Goal: Information Seeking & Learning: Find contact information

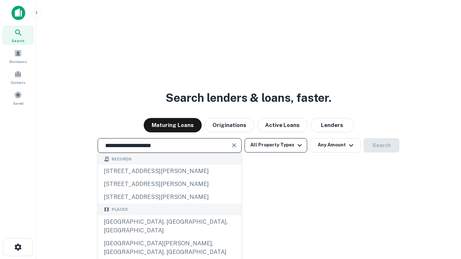
click at [169, 237] on div "Santa Monica, CA, USA" at bounding box center [169, 227] width 143 height 22
click at [276, 145] on button "All Property Types" at bounding box center [276, 145] width 63 height 14
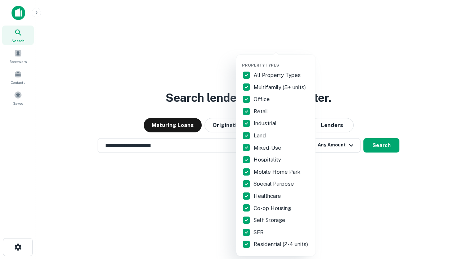
type input "**********"
click at [282, 61] on button "button" at bounding box center [281, 61] width 79 height 0
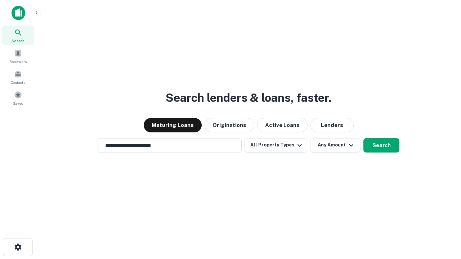
scroll to position [4, 87]
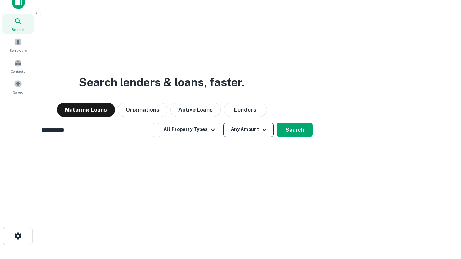
click at [223, 123] on button "Any Amount" at bounding box center [248, 130] width 50 height 14
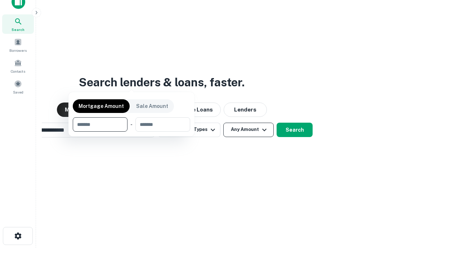
scroll to position [52, 204]
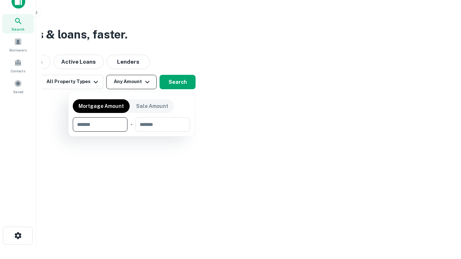
type input "*******"
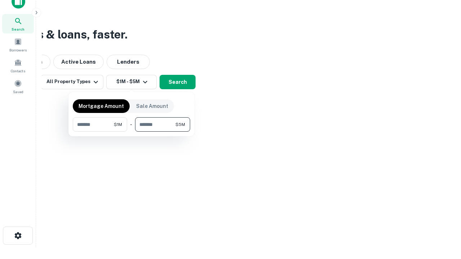
type input "*******"
click at [131, 132] on button "button" at bounding box center [131, 132] width 117 height 0
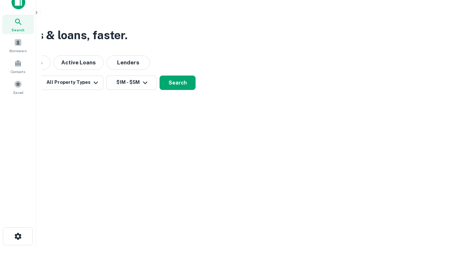
scroll to position [4, 133]
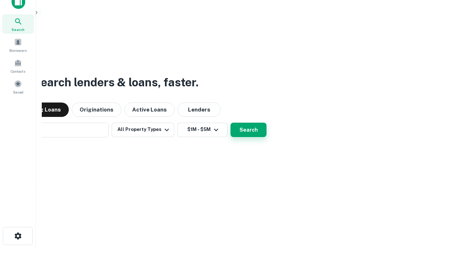
click at [231, 123] on button "Search" at bounding box center [249, 130] width 36 height 14
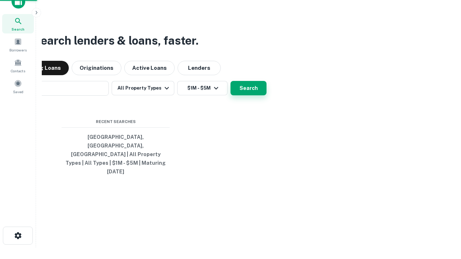
scroll to position [19, 204]
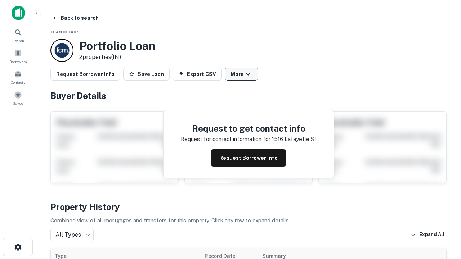
click at [241, 74] on button "More" at bounding box center [241, 74] width 33 height 13
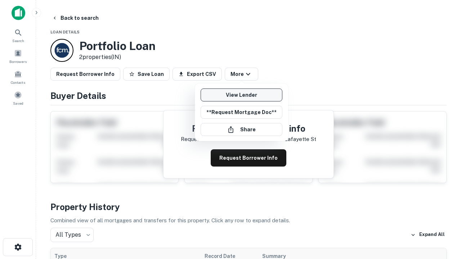
click at [241, 95] on link "View Lender" at bounding box center [242, 95] width 82 height 13
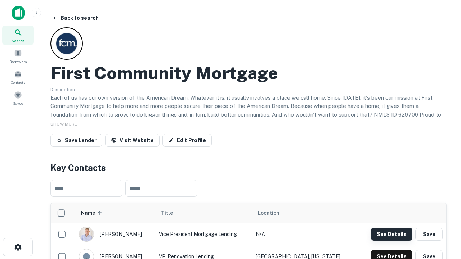
click at [391, 234] on button "See Details" at bounding box center [391, 234] width 41 height 13
click at [18, 247] on icon "button" at bounding box center [18, 247] width 9 height 9
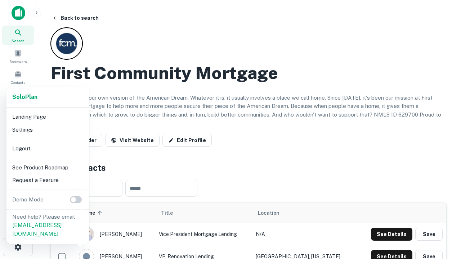
click at [48, 148] on li "Logout" at bounding box center [47, 148] width 77 height 13
